Goal: Transaction & Acquisition: Purchase product/service

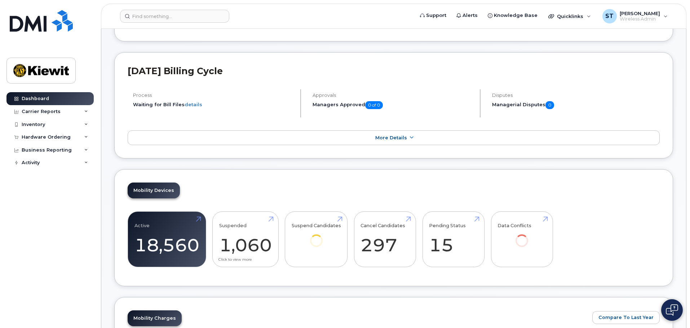
scroll to position [180, 0]
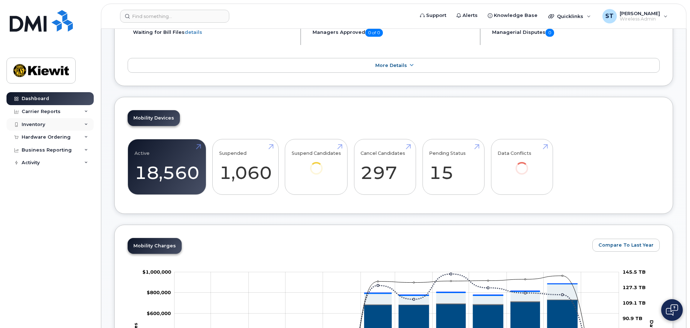
click at [57, 123] on div "Inventory" at bounding box center [49, 124] width 87 height 13
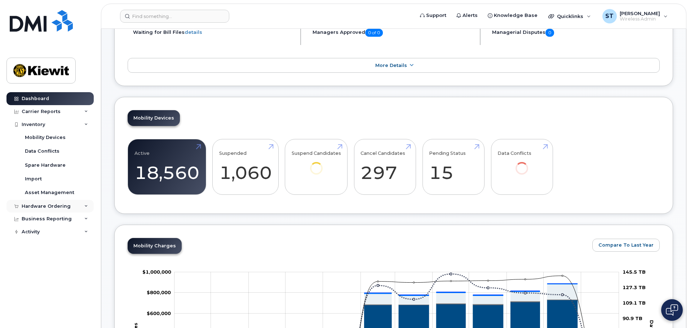
click at [72, 205] on div "Hardware Ordering" at bounding box center [49, 206] width 87 height 13
click at [38, 233] on div "Orders" at bounding box center [34, 233] width 18 height 6
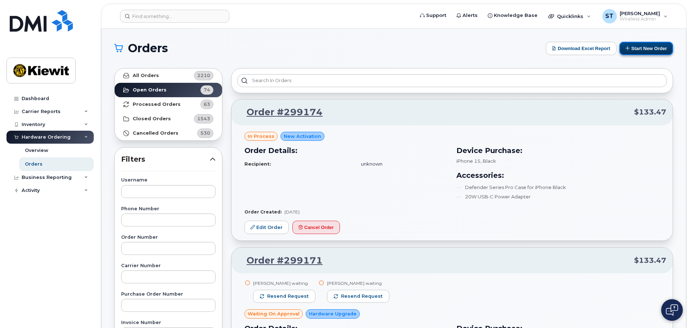
click at [648, 47] on button "Start New Order" at bounding box center [646, 48] width 54 height 13
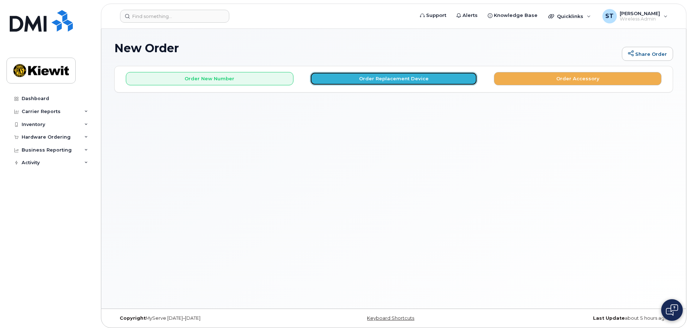
click at [332, 78] on button "Order Replacement Device" at bounding box center [394, 78] width 168 height 13
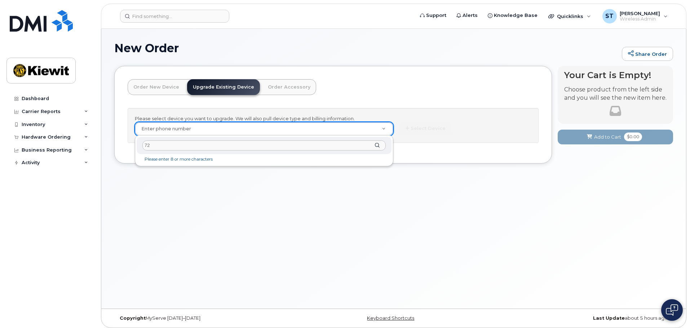
type input "7"
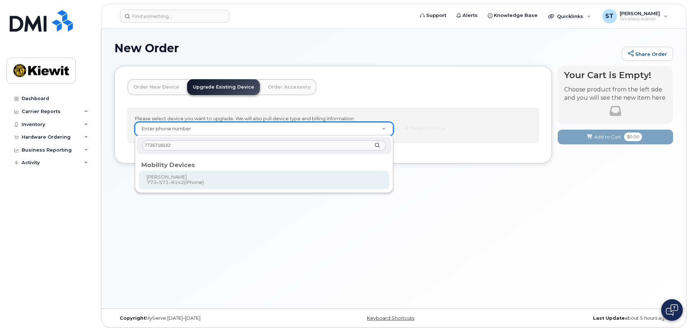
type input "7735718142"
type input "1172007"
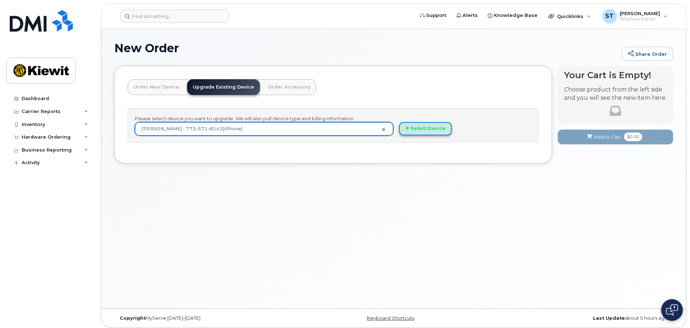
click at [425, 126] on button "Select Device" at bounding box center [425, 128] width 53 height 13
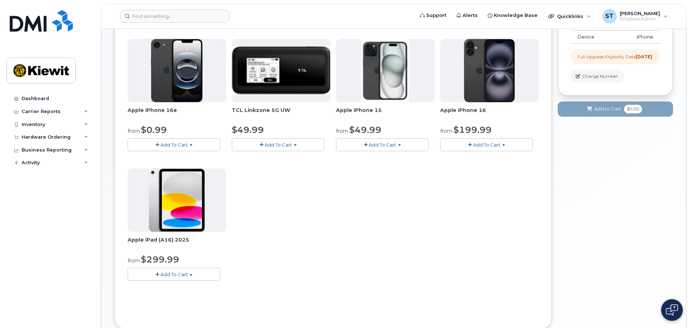
scroll to position [36, 0]
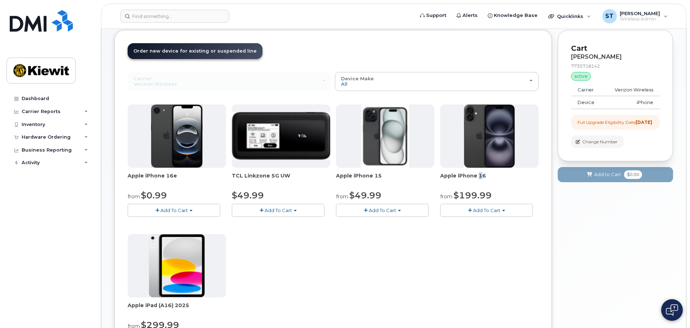
drag, startPoint x: 476, startPoint y: 177, endPoint x: 429, endPoint y: 171, distance: 47.6
click at [457, 174] on span "Apple iPhone 16" at bounding box center [489, 179] width 98 height 14
drag, startPoint x: 481, startPoint y: 197, endPoint x: 451, endPoint y: 197, distance: 29.9
click at [443, 200] on div "from $199.99" at bounding box center [489, 196] width 98 height 12
click at [294, 43] on div "Order New Device Upgrade Existing Device Order Accessory Order new device and n…" at bounding box center [333, 212] width 438 height 365
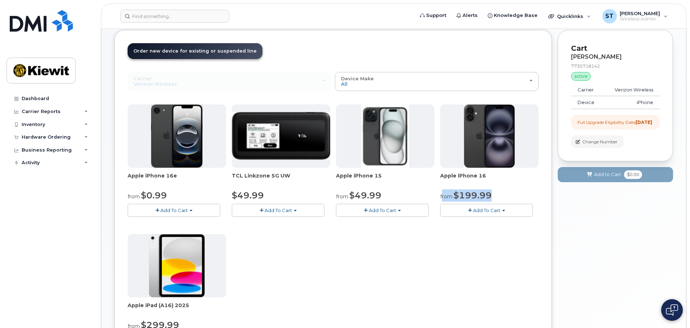
drag, startPoint x: 489, startPoint y: 197, endPoint x: 442, endPoint y: 198, distance: 46.9
click at [442, 198] on div "from $199.99" at bounding box center [489, 196] width 98 height 12
click at [454, 197] on span "$199.99" at bounding box center [472, 195] width 38 height 10
click at [467, 196] on span "$199.99" at bounding box center [472, 195] width 38 height 10
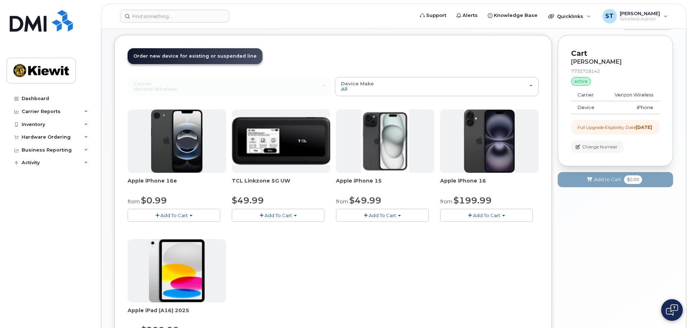
scroll to position [0, 0]
